Goal: Find specific page/section: Find specific page/section

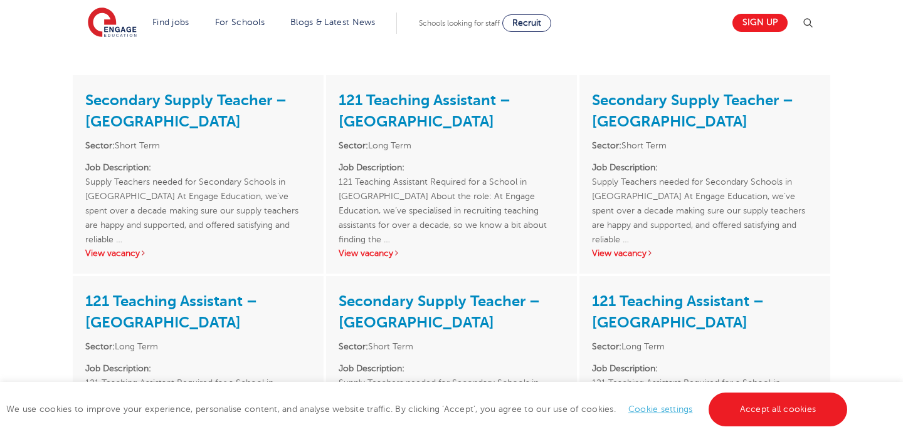
scroll to position [1544, 0]
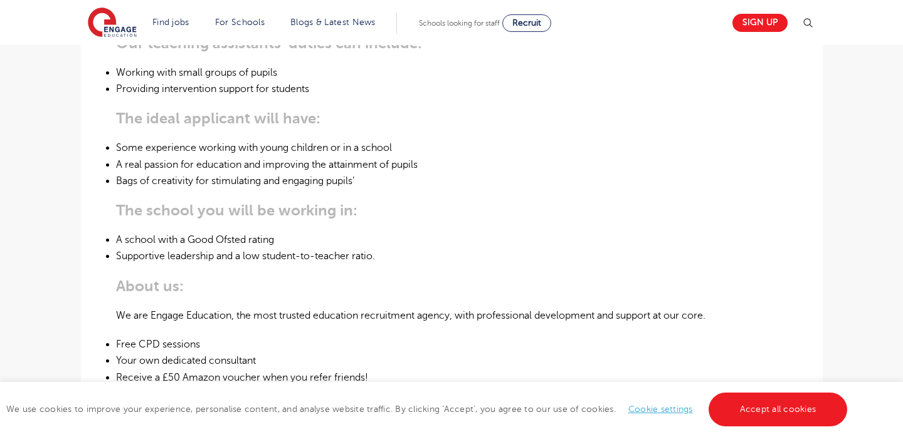
scroll to position [583, 0]
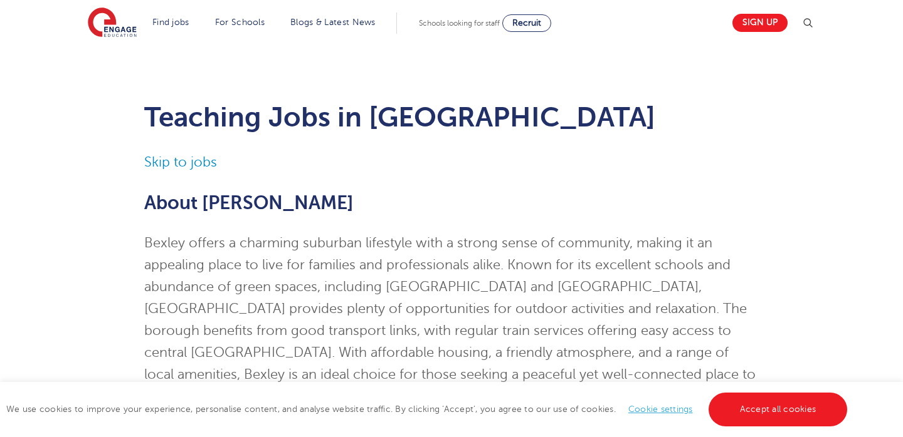
scroll to position [1544, 0]
